Goal: Information Seeking & Learning: Learn about a topic

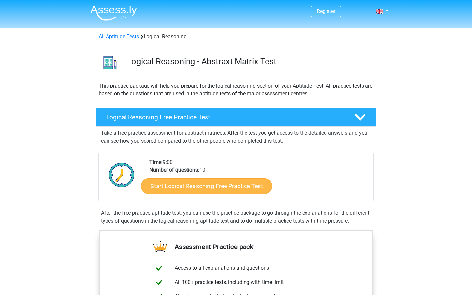
click at [188, 184] on link "Start Logical Reasoning Free Practice Test" at bounding box center [206, 186] width 131 height 16
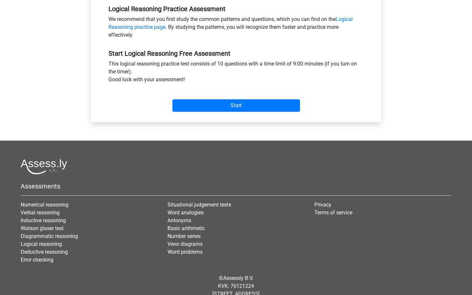
click at [193, 107] on input "Start" at bounding box center [235, 105] width 127 height 12
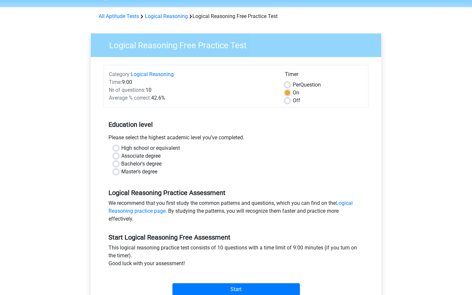
click at [121, 174] on label "Master's degree" at bounding box center [139, 172] width 36 height 8
click at [119, 174] on input "Master's degree" at bounding box center [115, 171] width 5 height 7
radio input "true"
click at [220, 291] on input "Start" at bounding box center [235, 289] width 127 height 12
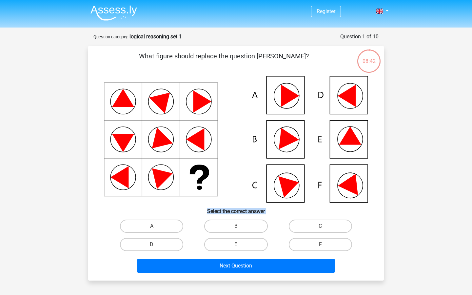
drag, startPoint x: 226, startPoint y: 230, endPoint x: 233, endPoint y: 158, distance: 72.8
click at [235, 156] on div "What figure should replace the question [PERSON_NAME]?" at bounding box center [236, 163] width 290 height 224
click at [233, 158] on icon at bounding box center [236, 139] width 264 height 126
drag, startPoint x: 354, startPoint y: 150, endPoint x: 355, endPoint y: 139, distance: 11.2
click at [355, 139] on icon at bounding box center [236, 139] width 264 height 126
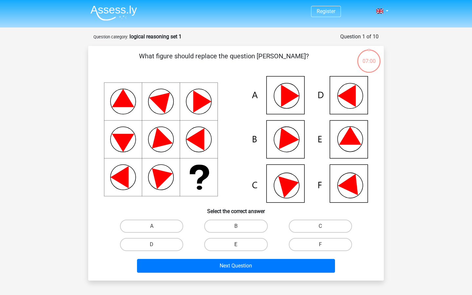
click at [223, 242] on label "E" at bounding box center [235, 244] width 63 height 13
click at [236, 244] on input "E" at bounding box center [238, 246] width 4 height 4
radio input "true"
click at [310, 244] on label "F" at bounding box center [320, 244] width 63 height 13
click at [320, 244] on input "F" at bounding box center [322, 246] width 4 height 4
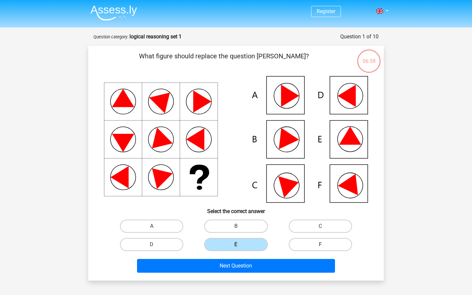
radio input "true"
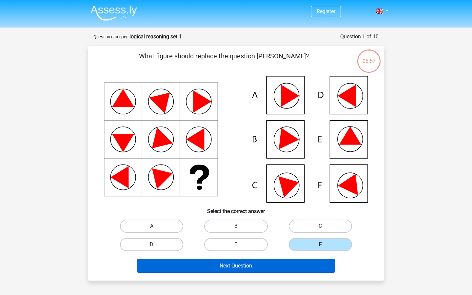
click at [268, 265] on button "Next Question" at bounding box center [236, 266] width 198 height 14
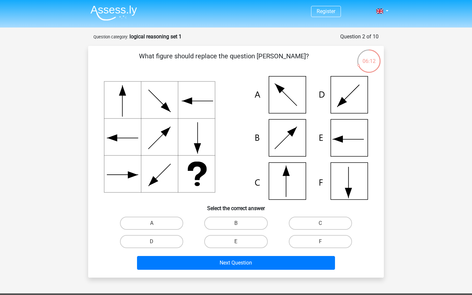
click at [287, 179] on icon at bounding box center [236, 138] width 264 height 124
click at [299, 219] on label "C" at bounding box center [320, 223] width 63 height 13
click at [320, 223] on input "C" at bounding box center [322, 225] width 4 height 4
radio input "true"
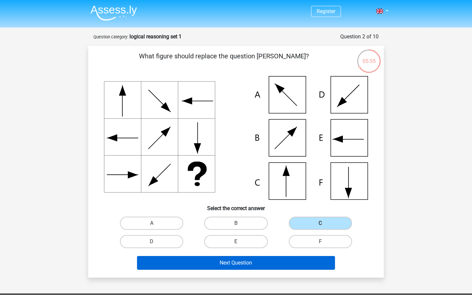
click at [214, 259] on button "Next Question" at bounding box center [236, 263] width 198 height 14
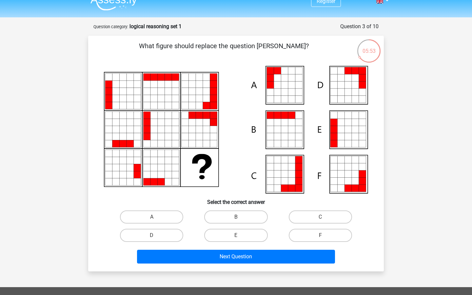
scroll to position [10, 0]
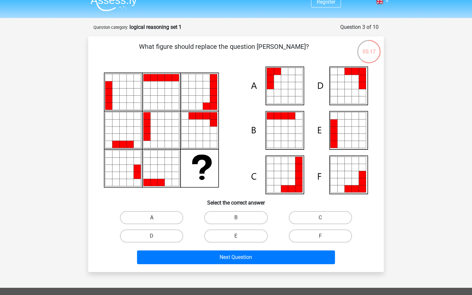
click at [159, 222] on label "A" at bounding box center [151, 217] width 63 height 13
click at [156, 222] on input "A" at bounding box center [154, 220] width 4 height 4
radio input "true"
click at [350, 151] on icon at bounding box center [236, 130] width 264 height 127
click at [353, 140] on icon at bounding box center [355, 137] width 7 height 7
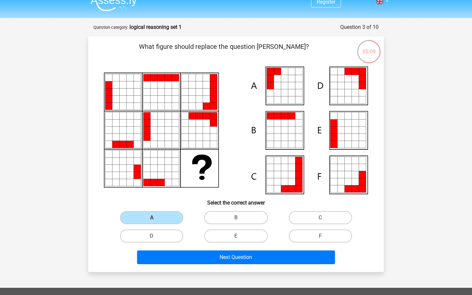
click at [213, 108] on icon at bounding box center [213, 106] width 7 height 7
click at [351, 144] on icon at bounding box center [347, 144] width 7 height 7
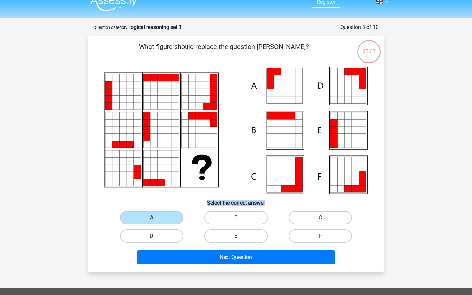
click at [351, 144] on icon at bounding box center [347, 144] width 7 height 7
click at [393, 174] on div "Register Nederlands English" at bounding box center [236, 225] width 472 height 470
click at [366, 218] on div "A B C D E" at bounding box center [236, 226] width 275 height 37
click at [347, 136] on icon at bounding box center [347, 137] width 7 height 7
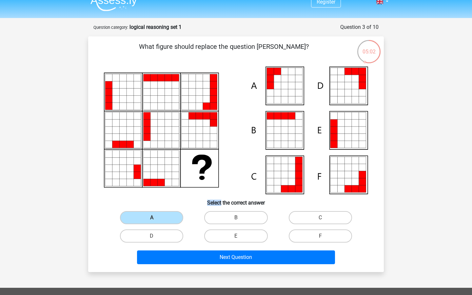
click at [347, 136] on icon at bounding box center [347, 137] width 7 height 7
click at [346, 142] on icon at bounding box center [347, 144] width 7 height 7
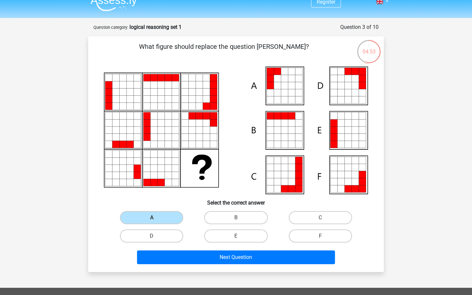
click at [277, 91] on icon at bounding box center [277, 92] width 7 height 7
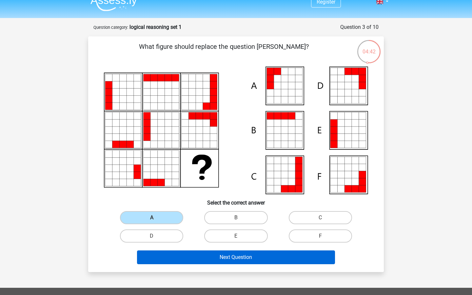
click at [247, 255] on button "Next Question" at bounding box center [236, 257] width 198 height 14
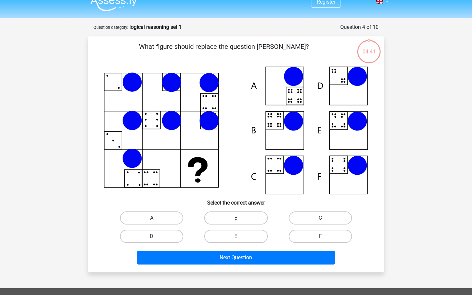
scroll to position [33, 0]
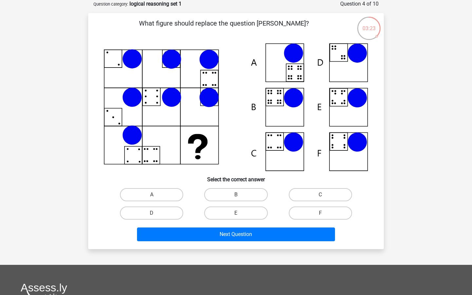
drag, startPoint x: 376, startPoint y: 35, endPoint x: 381, endPoint y: 31, distance: 6.6
click at [381, 31] on div "03:23 Question 4 of 10 Question category: logical reasoning set 1 What figure s…" at bounding box center [236, 124] width 306 height 249
click at [381, 32] on div "03:22" at bounding box center [369, 24] width 25 height 16
click at [345, 130] on icon at bounding box center [236, 107] width 264 height 128
click at [345, 123] on icon at bounding box center [236, 107] width 264 height 128
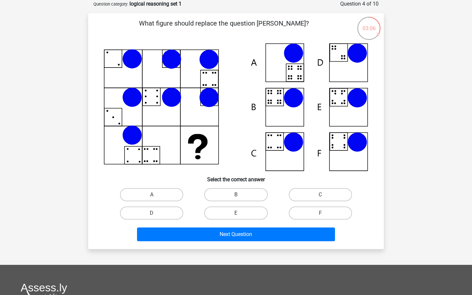
click at [346, 122] on icon at bounding box center [236, 107] width 264 height 128
click at [241, 211] on label "E" at bounding box center [235, 212] width 63 height 13
click at [240, 213] on input "E" at bounding box center [238, 215] width 4 height 4
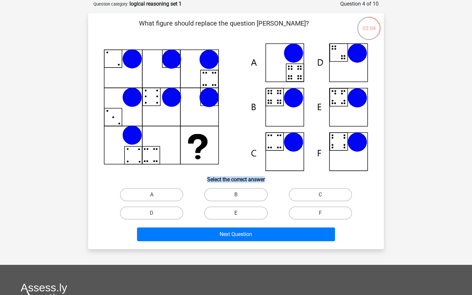
radio input "true"
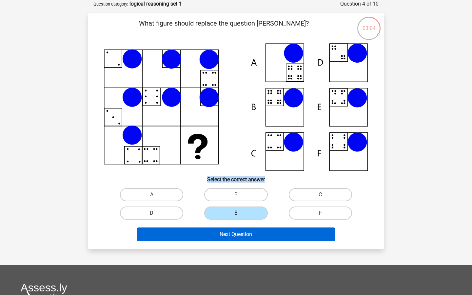
click at [248, 233] on button "Next Question" at bounding box center [236, 234] width 198 height 14
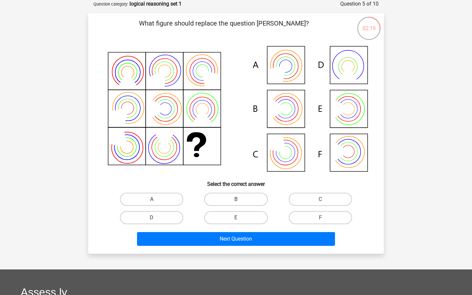
click at [287, 77] on icon at bounding box center [236, 109] width 264 height 132
click at [163, 205] on label "A" at bounding box center [151, 199] width 63 height 13
click at [156, 204] on input "A" at bounding box center [154, 201] width 4 height 4
radio input "true"
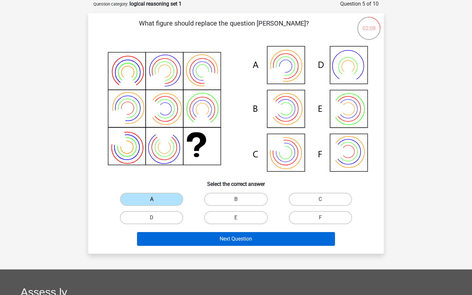
click at [222, 241] on button "Next Question" at bounding box center [236, 239] width 198 height 14
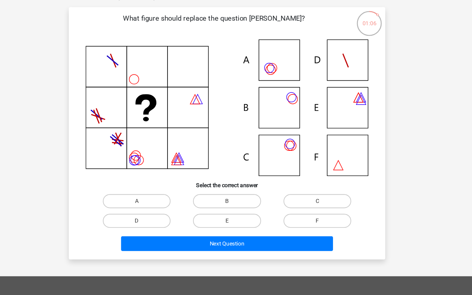
scroll to position [38, 0]
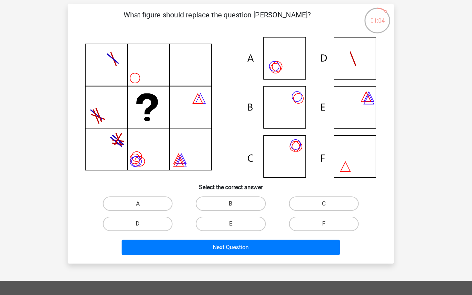
click at [261, 138] on icon at bounding box center [236, 101] width 264 height 127
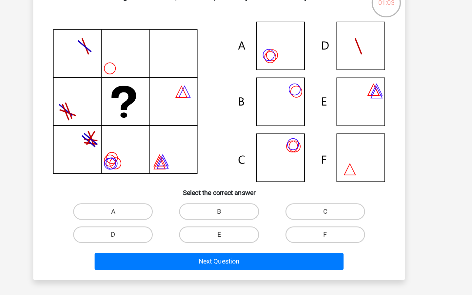
click at [202, 135] on icon at bounding box center [236, 102] width 264 height 127
click at [213, 130] on icon at bounding box center [236, 102] width 264 height 127
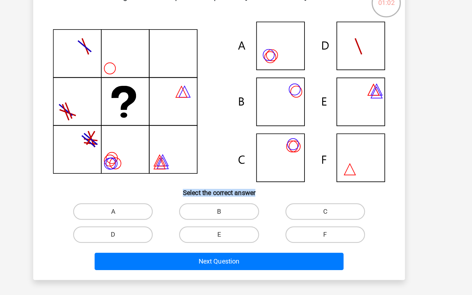
click at [214, 130] on icon at bounding box center [236, 102] width 264 height 127
click at [211, 130] on icon at bounding box center [236, 102] width 264 height 127
click at [225, 40] on icon at bounding box center [236, 102] width 264 height 127
click at [227, 120] on icon at bounding box center [236, 102] width 264 height 127
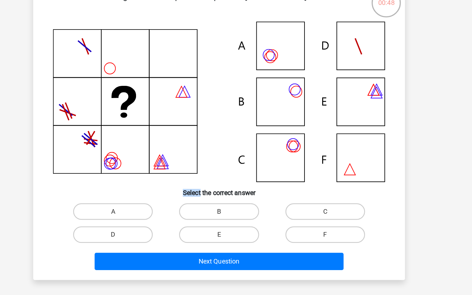
click at [227, 120] on icon at bounding box center [236, 102] width 264 height 127
click at [104, 109] on icon at bounding box center [236, 102] width 264 height 127
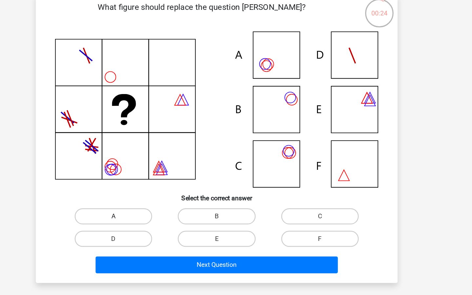
click at [120, 183] on label "A" at bounding box center [151, 189] width 63 height 13
click at [152, 190] on input "A" at bounding box center [154, 192] width 4 height 4
radio input "true"
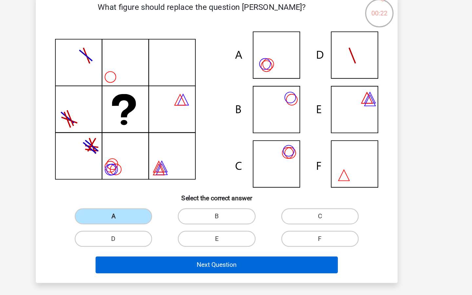
click at [194, 223] on button "Next Question" at bounding box center [236, 230] width 198 height 14
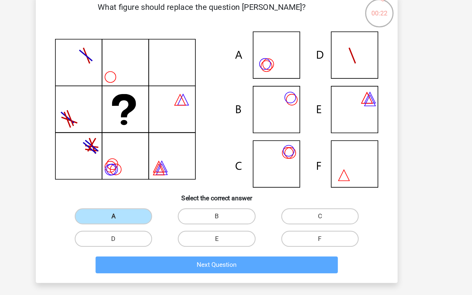
scroll to position [33, 0]
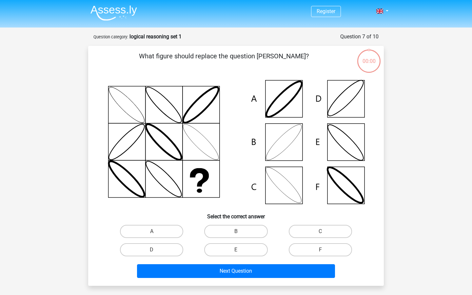
scroll to position [33, 59]
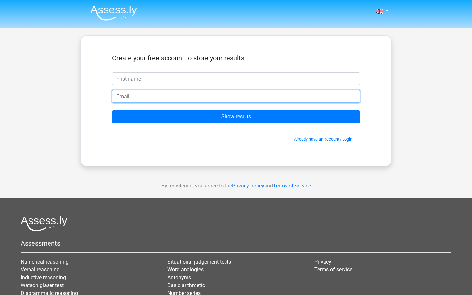
click at [171, 95] on input "email" at bounding box center [236, 96] width 248 height 12
click at [171, 102] on input "email" at bounding box center [236, 96] width 248 height 12
click at [174, 92] on input "email" at bounding box center [236, 96] width 248 height 12
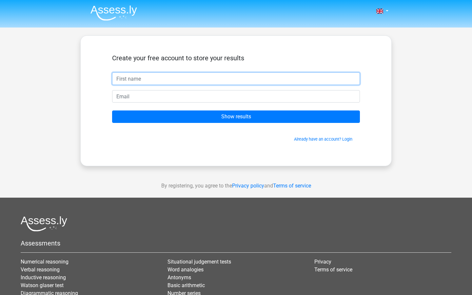
click at [185, 75] on input "text" at bounding box center [236, 78] width 248 height 12
